Goal: Task Accomplishment & Management: Manage account settings

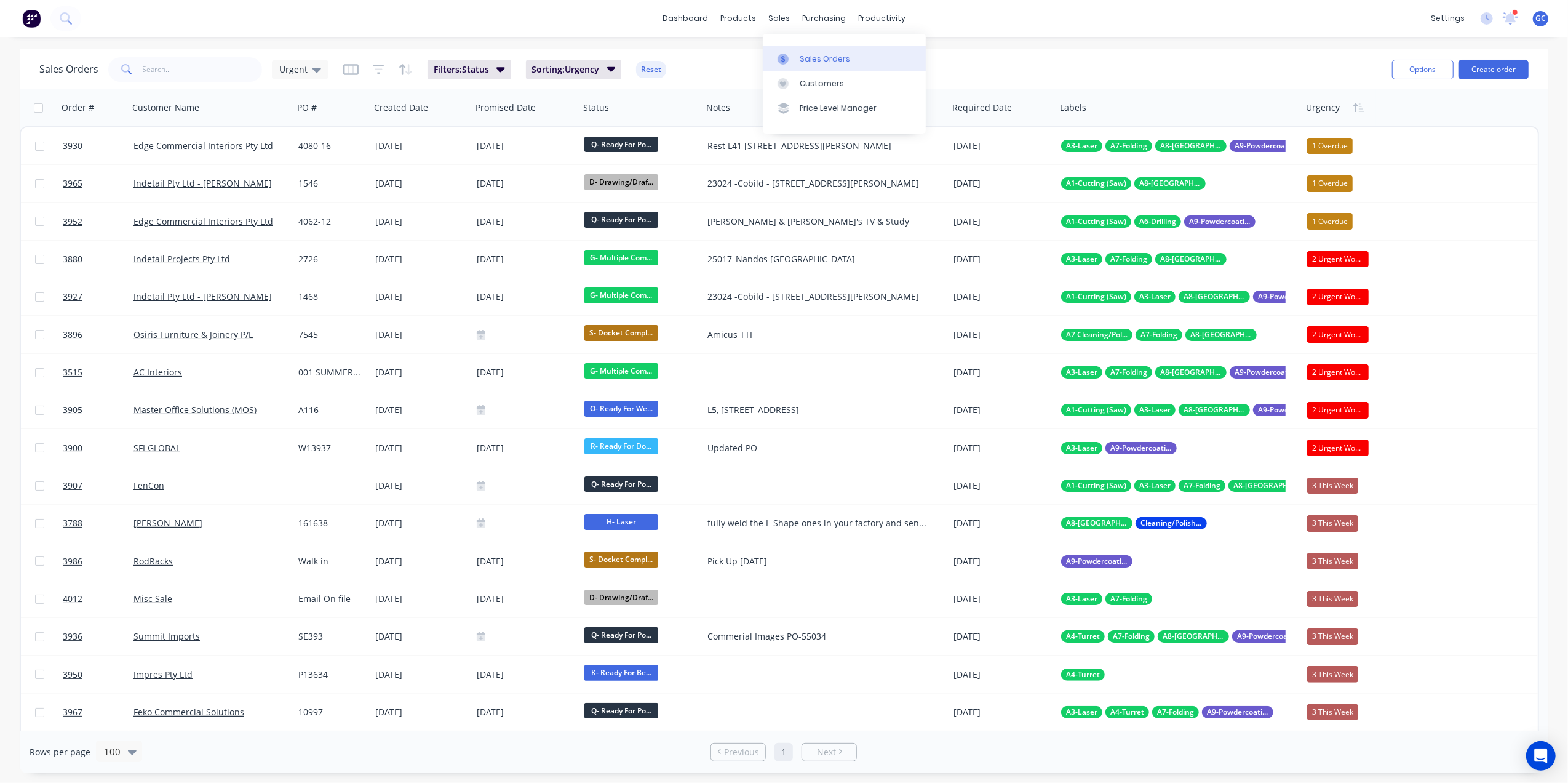
click at [802, 50] on link "Sales Orders" at bounding box center [844, 58] width 163 height 25
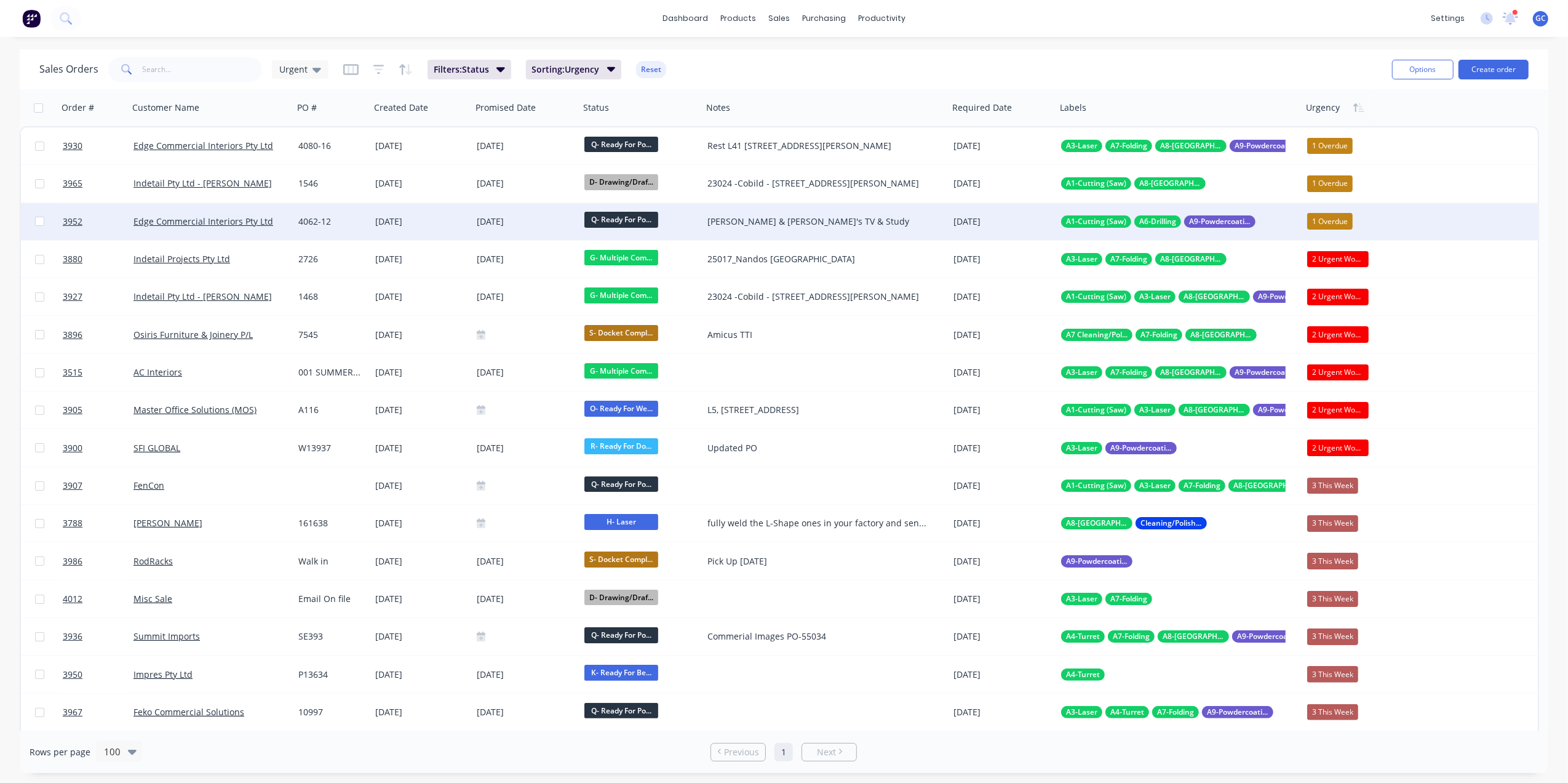
click at [365, 222] on div "4062-12" at bounding box center [332, 221] width 77 height 37
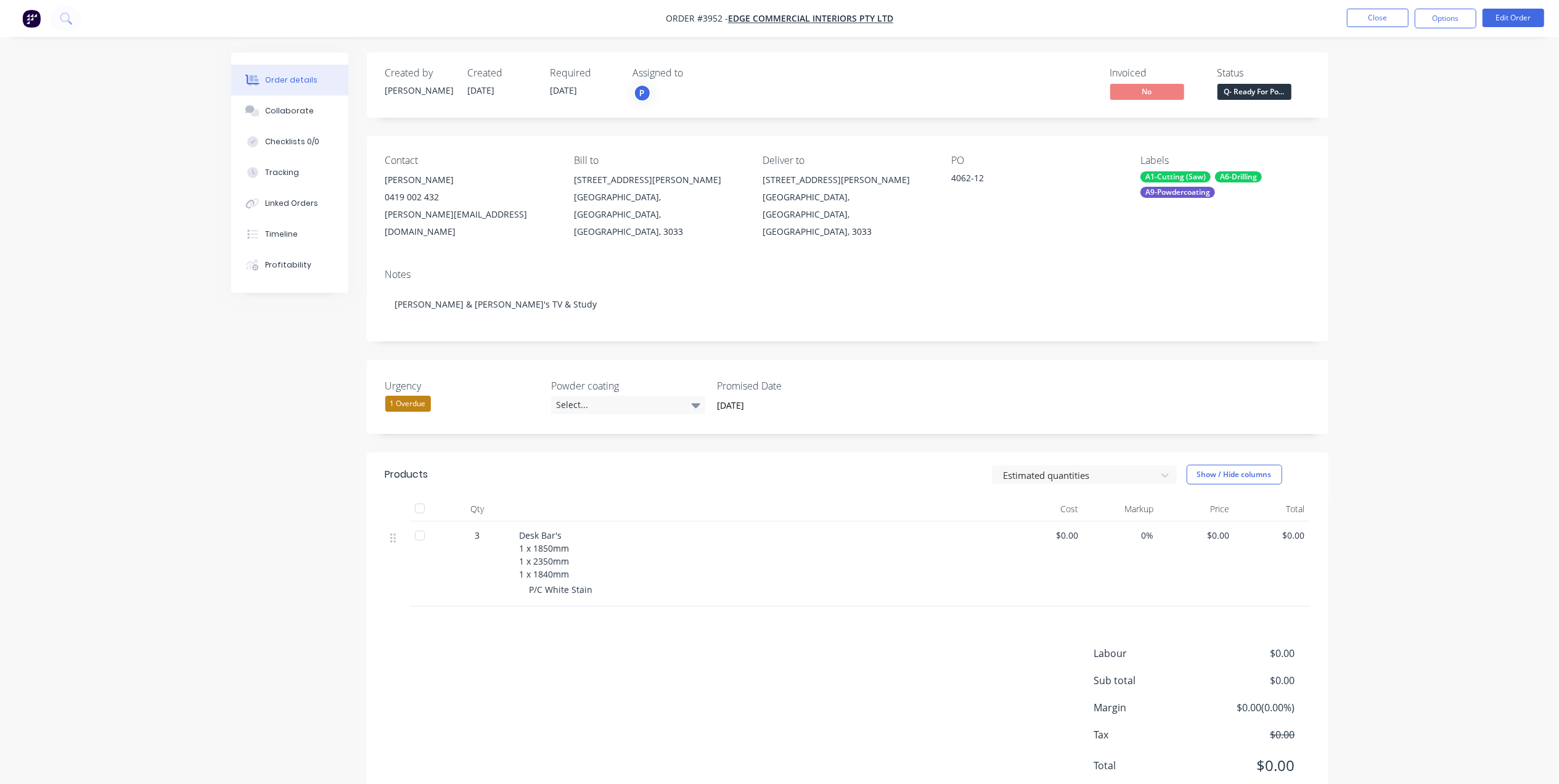
click at [1393, 30] on nav "Order #3952 - Edge Commercial Interiors Pty Ltd Close Options Edit Order" at bounding box center [779, 18] width 1559 height 37
click at [1387, 20] on button "Close" at bounding box center [1378, 18] width 62 height 18
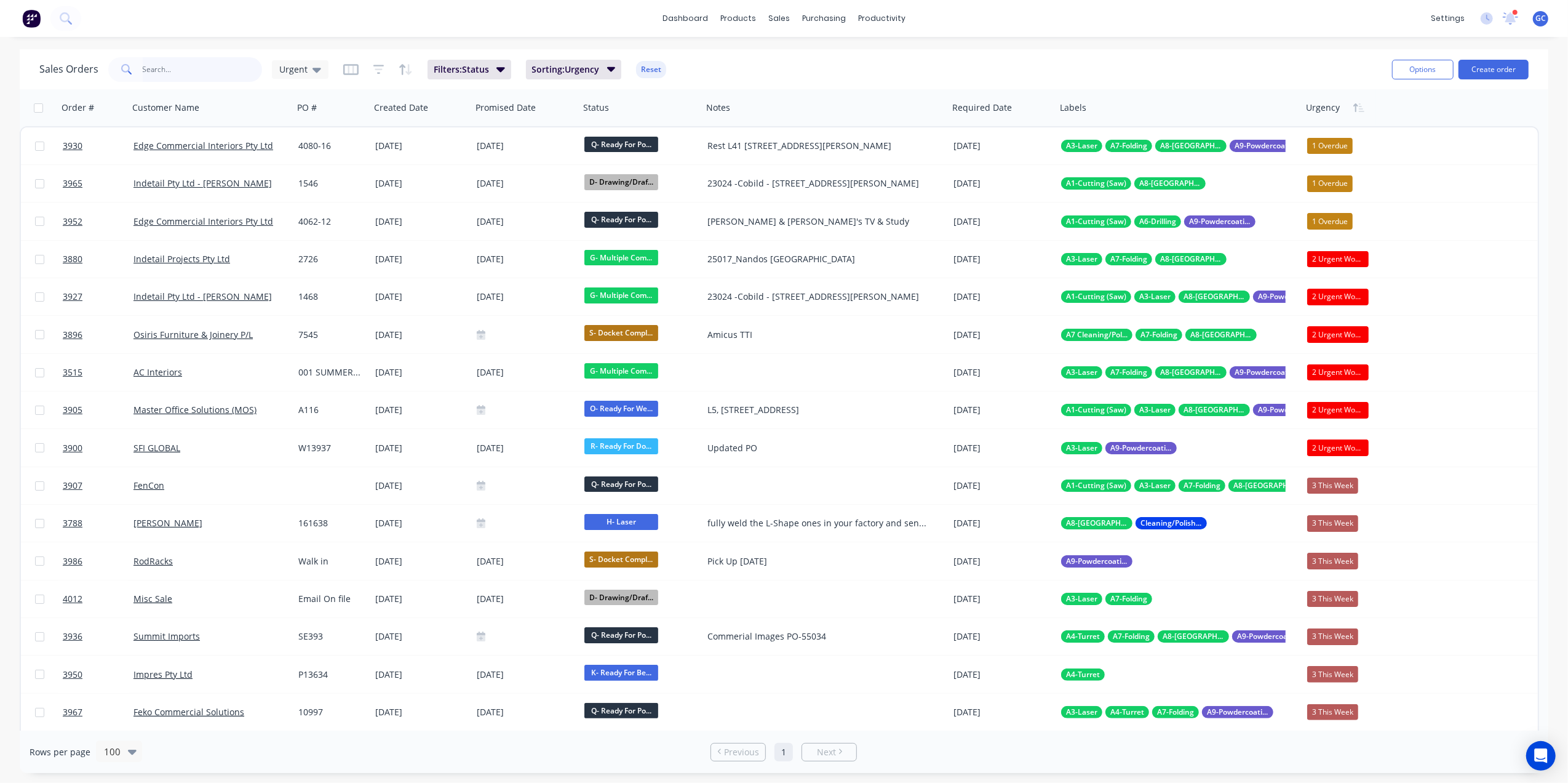
click at [190, 76] on input "text" at bounding box center [202, 69] width 120 height 25
